Goal: Manage account settings: Manage account settings

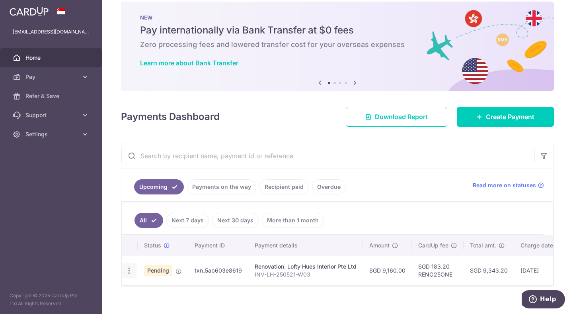
click at [127, 269] on icon "button" at bounding box center [129, 270] width 8 height 8
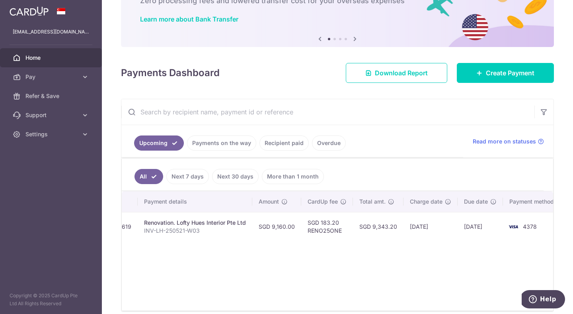
scroll to position [0, 116]
click at [322, 231] on td "SGD 183.20 RENO25ONE" at bounding box center [322, 226] width 52 height 29
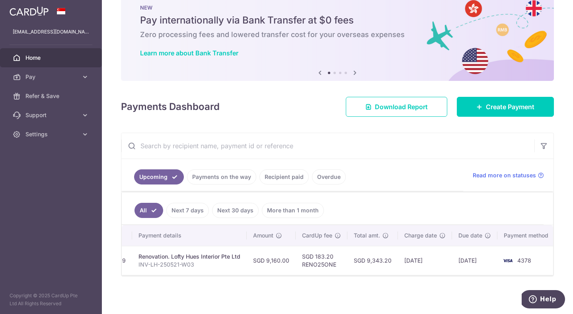
scroll to position [21, 0]
click at [322, 231] on span "CardUp fee" at bounding box center [317, 235] width 30 height 8
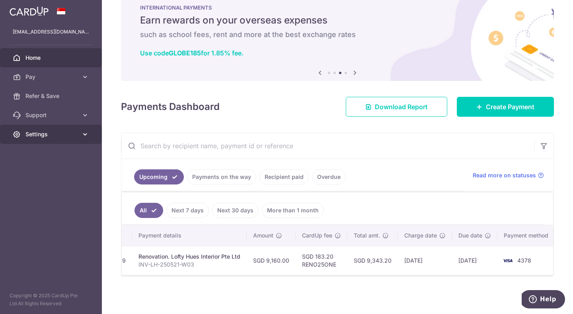
click at [51, 128] on link "Settings" at bounding box center [51, 134] width 102 height 19
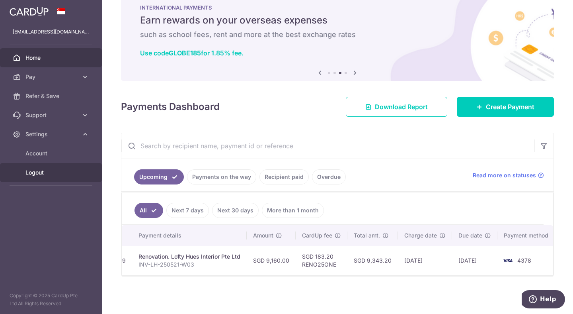
click at [52, 166] on link "Logout" at bounding box center [51, 172] width 102 height 19
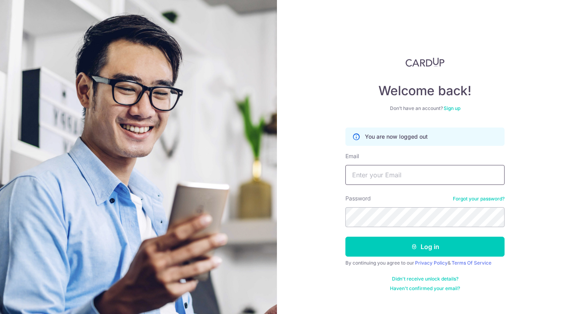
click at [435, 174] on input "Email" at bounding box center [424, 175] width 159 height 20
click at [414, 178] on input "Email" at bounding box center [424, 175] width 159 height 20
click at [412, 176] on input "[EMAIL_ADDRESS][DOMAIN_NAME]" at bounding box center [424, 175] width 159 height 20
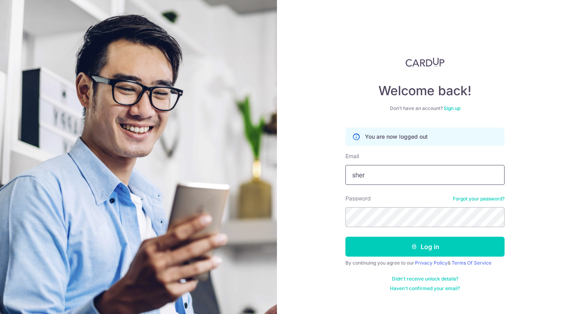
type input "sherrielimsr@gmail.com"
click at [345, 236] on button "Log in" at bounding box center [424, 246] width 159 height 20
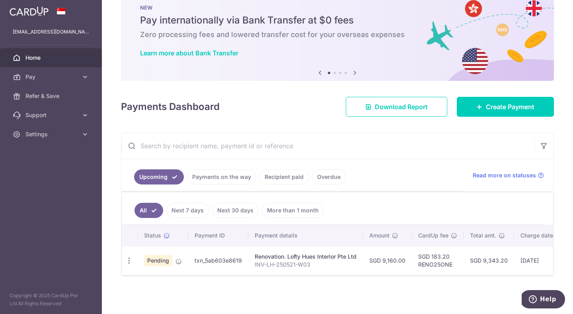
scroll to position [0, 116]
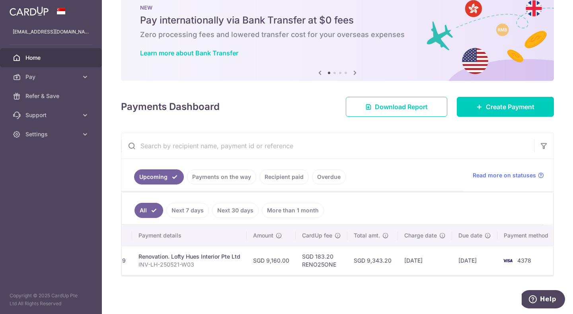
click at [503, 263] on img at bounding box center [508, 261] width 16 height 10
click at [86, 74] on icon at bounding box center [85, 77] width 8 height 8
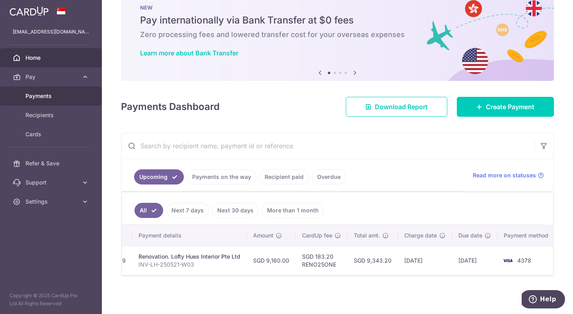
click at [64, 92] on link "Payments" at bounding box center [51, 95] width 102 height 19
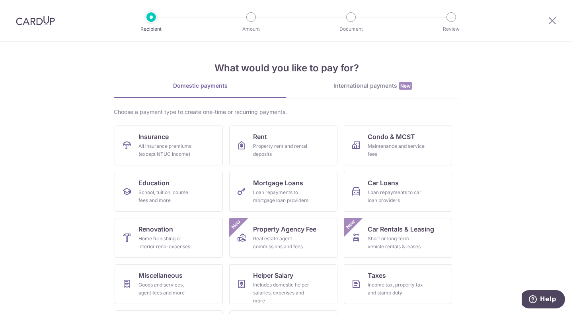
scroll to position [6, 0]
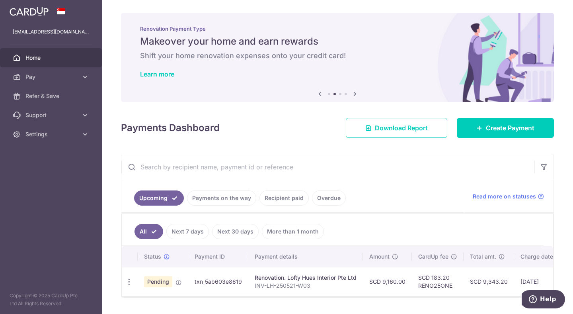
click at [55, 177] on aside "sherrielimsr@gmail.com Home Pay Payments Recipients Cards Refer & Save Support …" at bounding box center [51, 157] width 102 height 314
click at [74, 72] on link "Pay" at bounding box center [51, 76] width 102 height 19
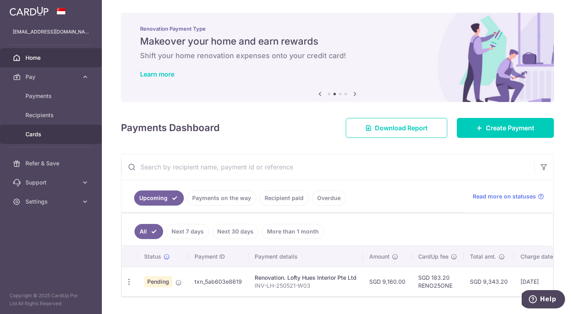
click at [47, 136] on span "Cards" at bounding box center [51, 134] width 53 height 8
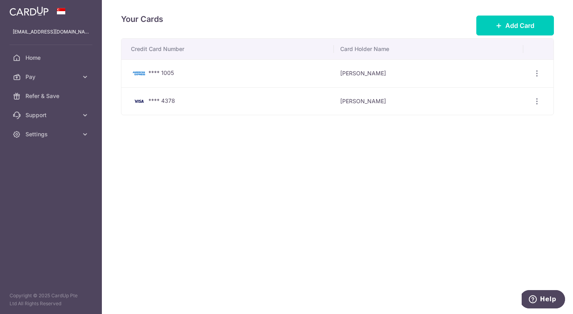
click at [153, 102] on span "**** 4378" at bounding box center [161, 100] width 27 height 7
click at [532, 101] on div "View/Edit Delete" at bounding box center [537, 101] width 15 height 15
click at [544, 101] on div "View/Edit Delete" at bounding box center [537, 101] width 15 height 15
click at [538, 101] on icon "button" at bounding box center [537, 101] width 8 height 8
click at [501, 124] on span "View/Edit" at bounding box center [510, 123] width 54 height 10
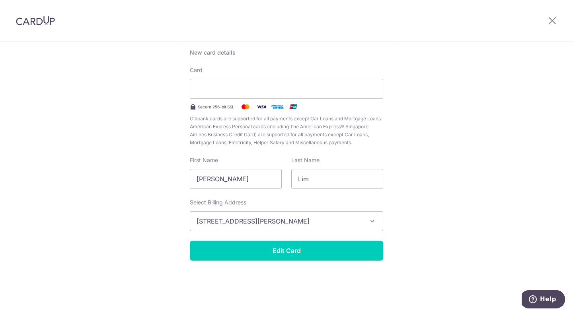
scroll to position [56, 0]
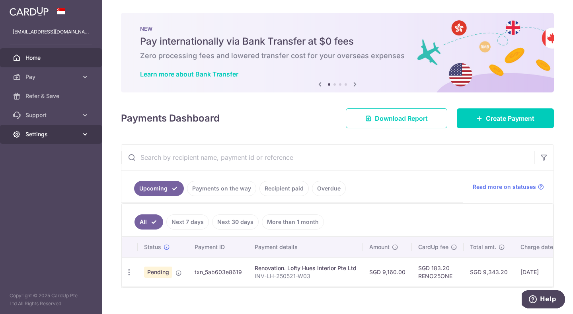
click at [51, 137] on span "Settings" at bounding box center [51, 134] width 53 height 8
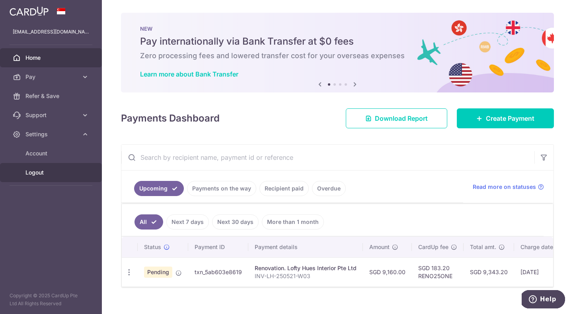
click at [50, 176] on span "Logout" at bounding box center [51, 172] width 53 height 8
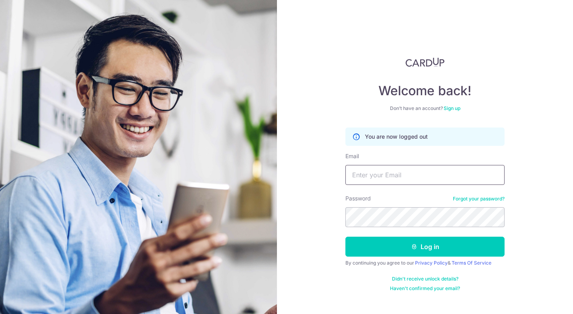
click at [408, 177] on input "Email" at bounding box center [424, 175] width 159 height 20
click at [378, 177] on input "Email" at bounding box center [424, 175] width 159 height 20
type input "[EMAIL_ADDRESS][DOMAIN_NAME]"
click at [345, 236] on button "Log in" at bounding box center [424, 246] width 159 height 20
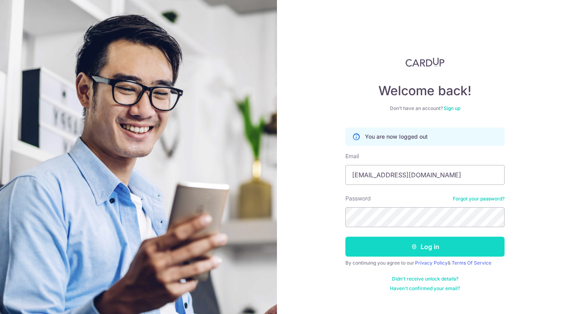
click at [367, 243] on button "Log in" at bounding box center [424, 246] width 159 height 20
